Goal: Task Accomplishment & Management: Manage account settings

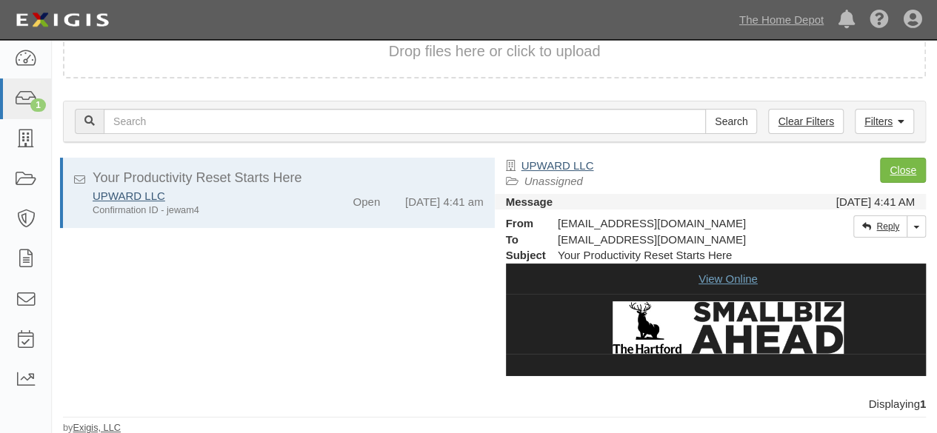
scroll to position [79, 0]
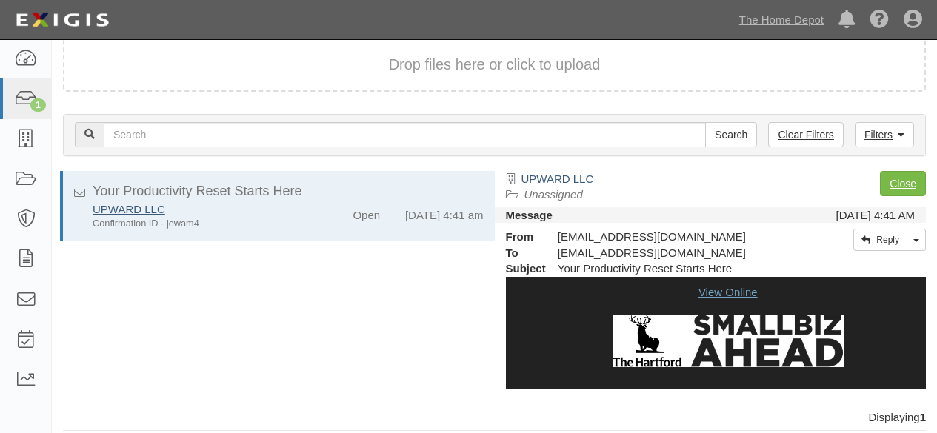
scroll to position [13, 0]
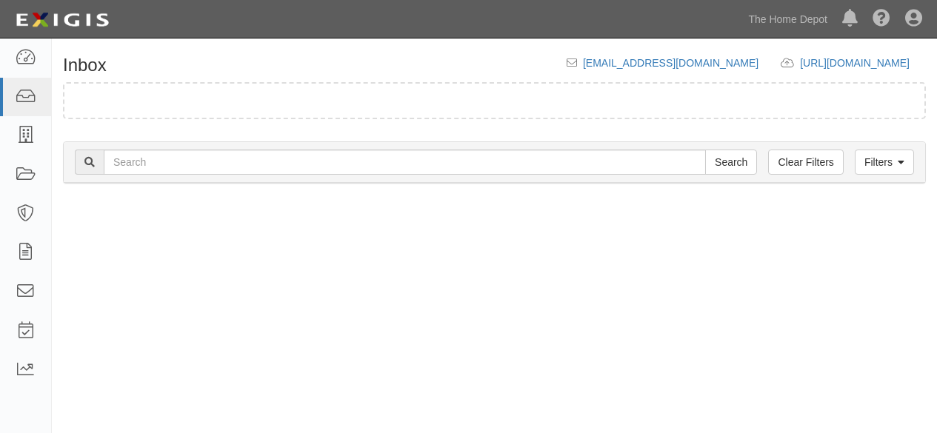
scroll to position [13, 0]
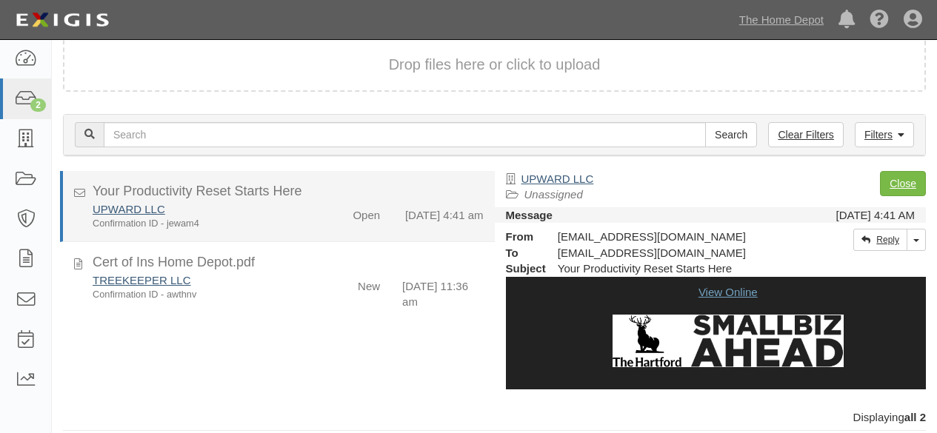
drag, startPoint x: 0, startPoint y: 0, endPoint x: 408, endPoint y: 242, distance: 473.7
click at [310, 288] on div "TREEKEEPER LLC Confirmation ID - awthnv" at bounding box center [202, 288] width 241 height 30
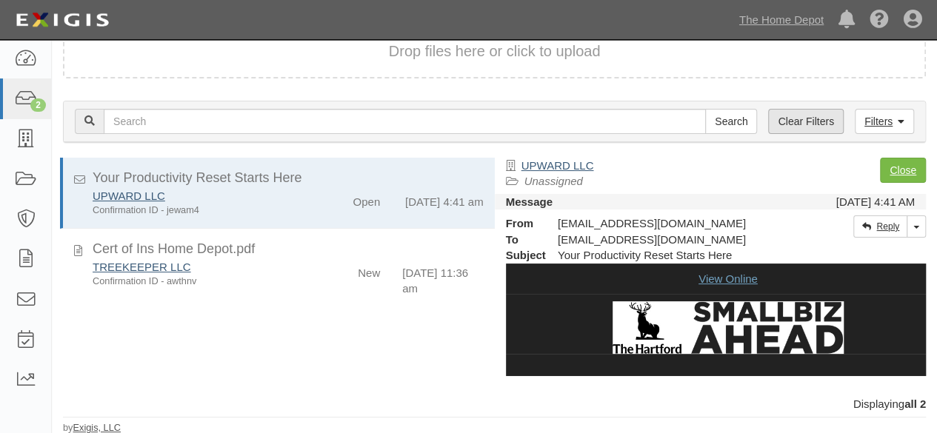
scroll to position [13, 0]
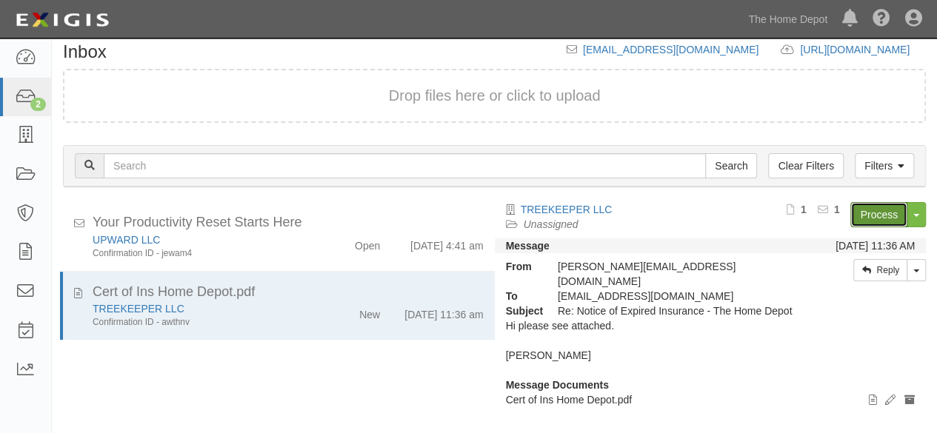
click at [874, 214] on link "Process" at bounding box center [879, 214] width 57 height 25
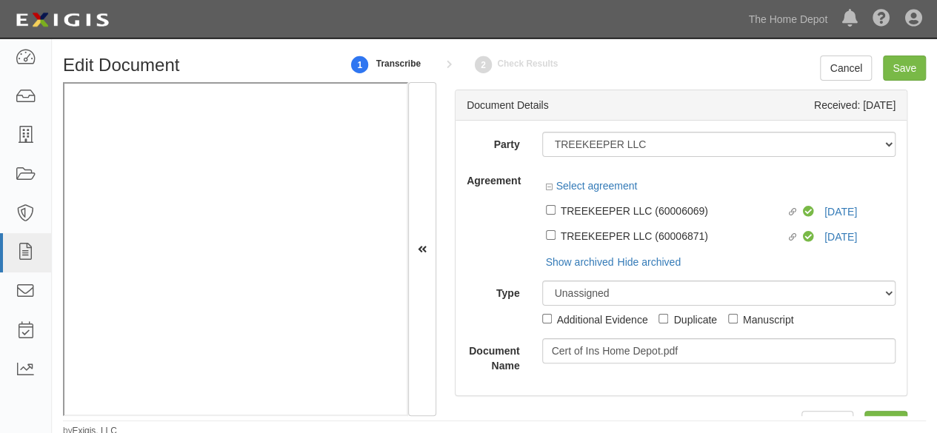
click at [842, 213] on div "Linked agreement TREEKEEPER LLC (60006069) Linked agreement Compliant 9/12/25" at bounding box center [719, 209] width 354 height 25
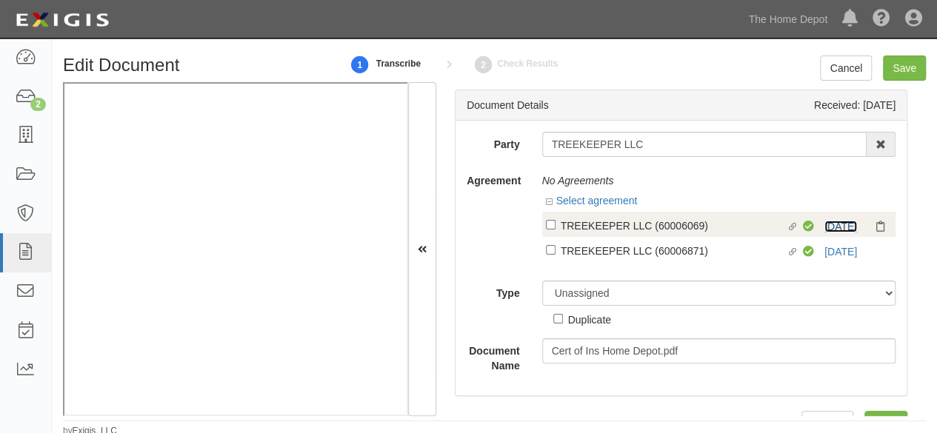
click at [839, 225] on link "9/12/25" at bounding box center [841, 227] width 33 height 12
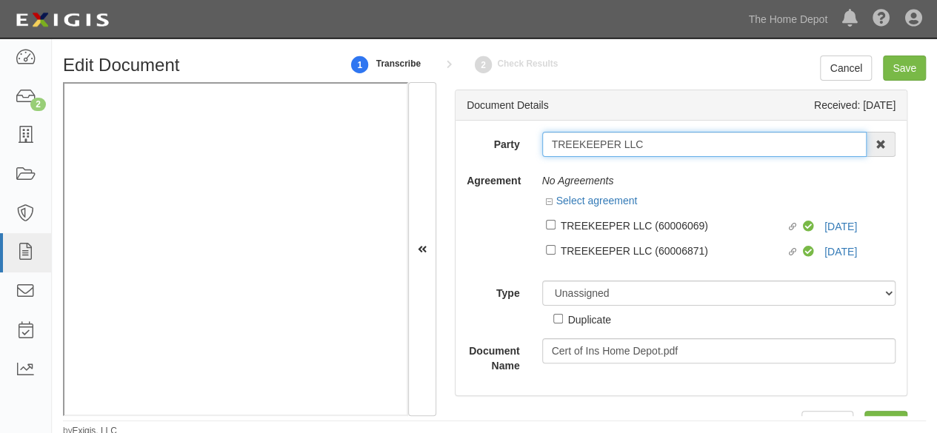
drag, startPoint x: 643, startPoint y: 156, endPoint x: 569, endPoint y: 144, distance: 75.0
click at [507, 150] on div "Party TREEKEEPER LLC 1000576868 Ontario Inc. 10 STRAWBERRY STREET 115282 CANADA…" at bounding box center [681, 144] width 451 height 25
click at [671, 153] on input "TREEKEEPER LLC" at bounding box center [704, 144] width 325 height 25
type input "TREEKEEPER LLC"
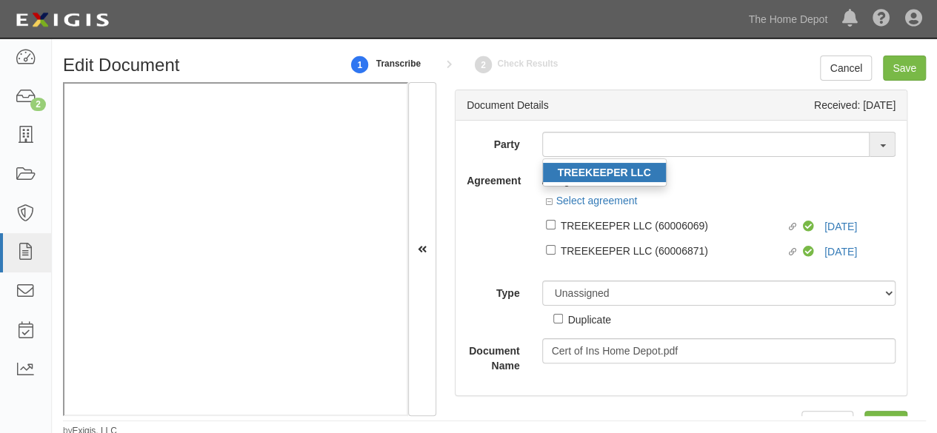
drag, startPoint x: 631, startPoint y: 179, endPoint x: 654, endPoint y: 5, distance: 174.8
click at [631, 179] on link "TREEKEEPER LLC" at bounding box center [604, 172] width 123 height 19
type input "TREEKEEPER LLC"
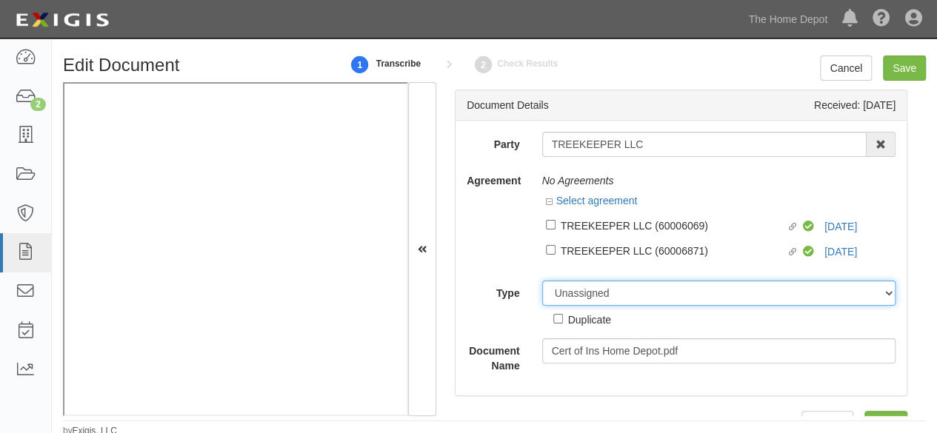
drag, startPoint x: 609, startPoint y: 296, endPoint x: 606, endPoint y: 288, distance: 8.0
click at [609, 296] on select "Unassigned Binder Cancellation Notice Certificate Contract Endorsement Insuranc…" at bounding box center [719, 293] width 354 height 25
select select "OtherDetail"
click at [542, 281] on select "Unassigned Binder Cancellation Notice Certificate Contract Endorsement Insuranc…" at bounding box center [719, 293] width 354 height 25
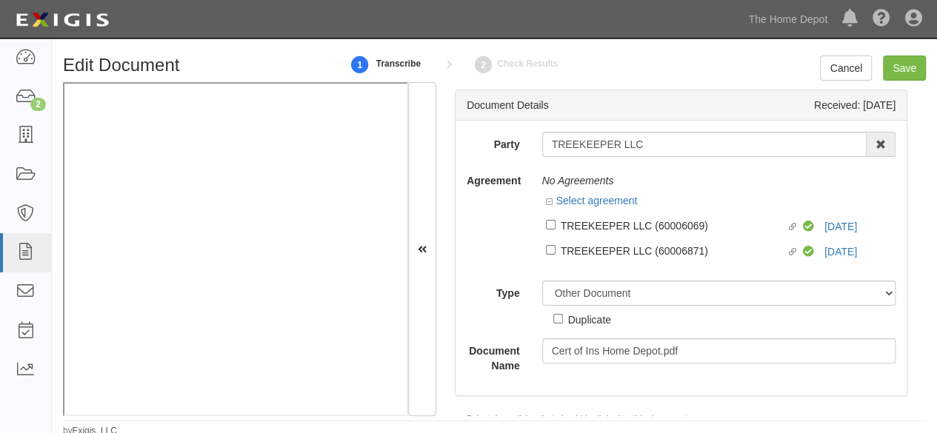
click at [586, 322] on div "Duplicate" at bounding box center [589, 319] width 43 height 16
click at [563, 322] on input "Duplicate" at bounding box center [559, 319] width 10 height 10
checkbox input "true"
click at [911, 75] on input "Save" at bounding box center [904, 68] width 43 height 25
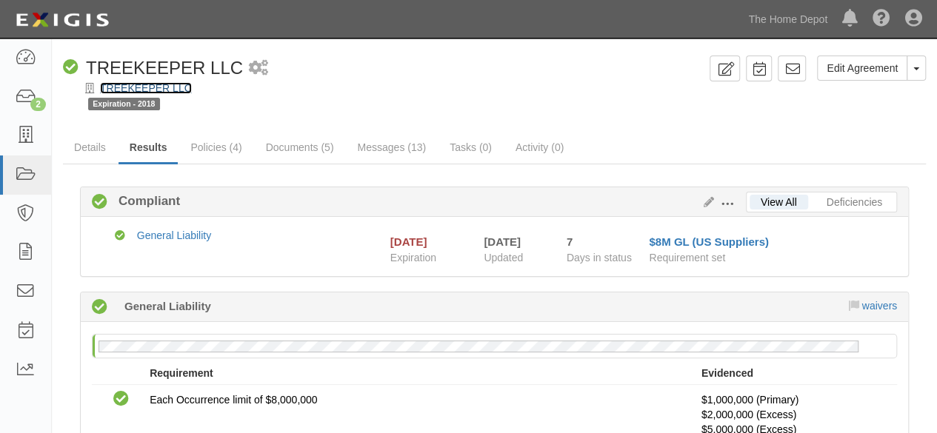
click at [176, 88] on link "TREEKEEPER LLC" at bounding box center [146, 88] width 92 height 12
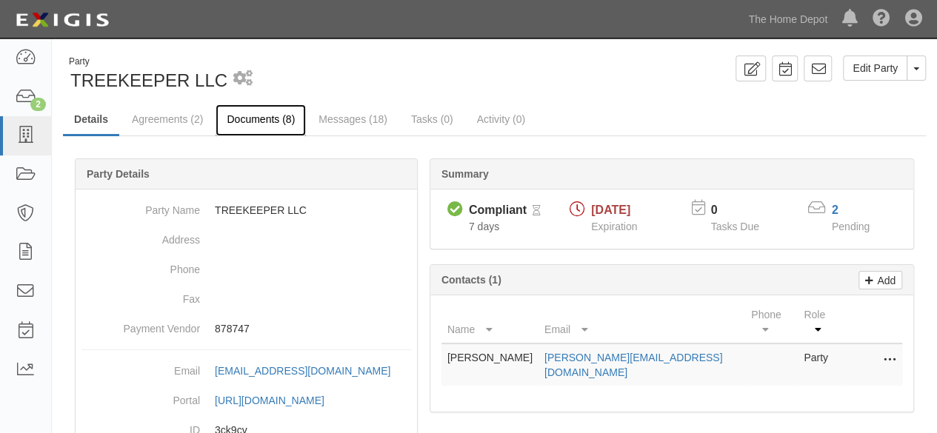
click at [258, 116] on link "Documents (8)" at bounding box center [261, 120] width 90 height 32
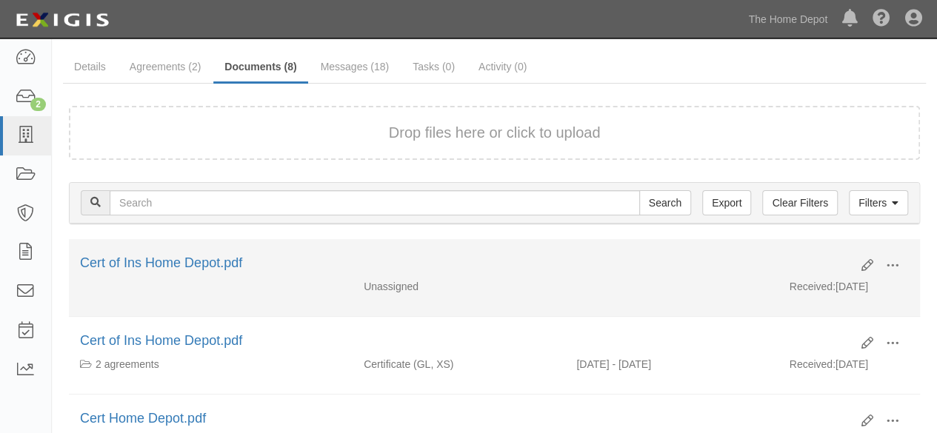
scroll to position [74, 0]
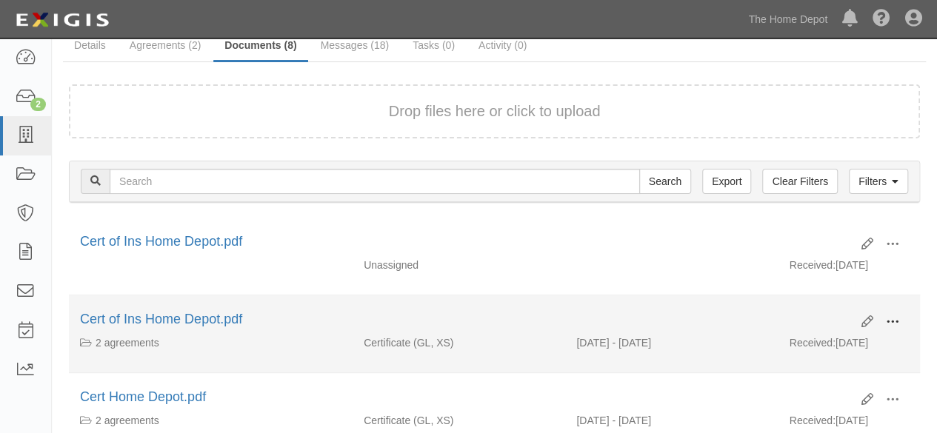
click at [898, 319] on span at bounding box center [892, 322] width 13 height 13
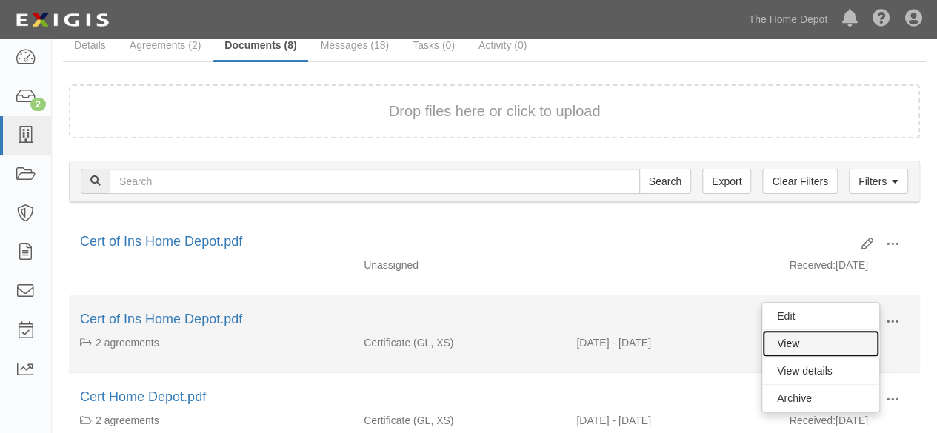
click at [797, 341] on link "View" at bounding box center [820, 343] width 117 height 27
